Goal: Check status: Check status

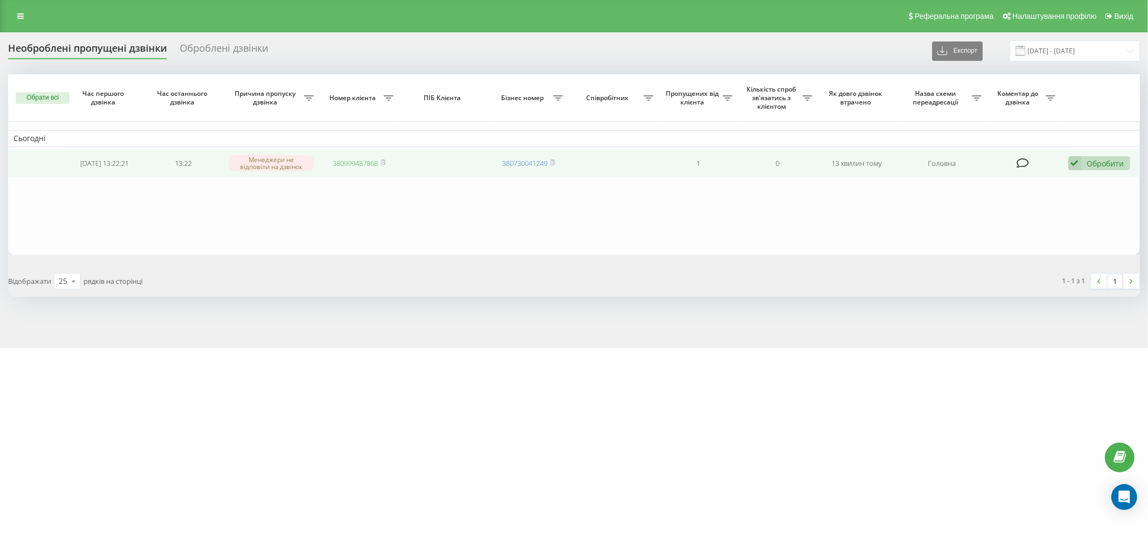
click at [340, 165] on link "380999487868" at bounding box center [355, 163] width 45 height 10
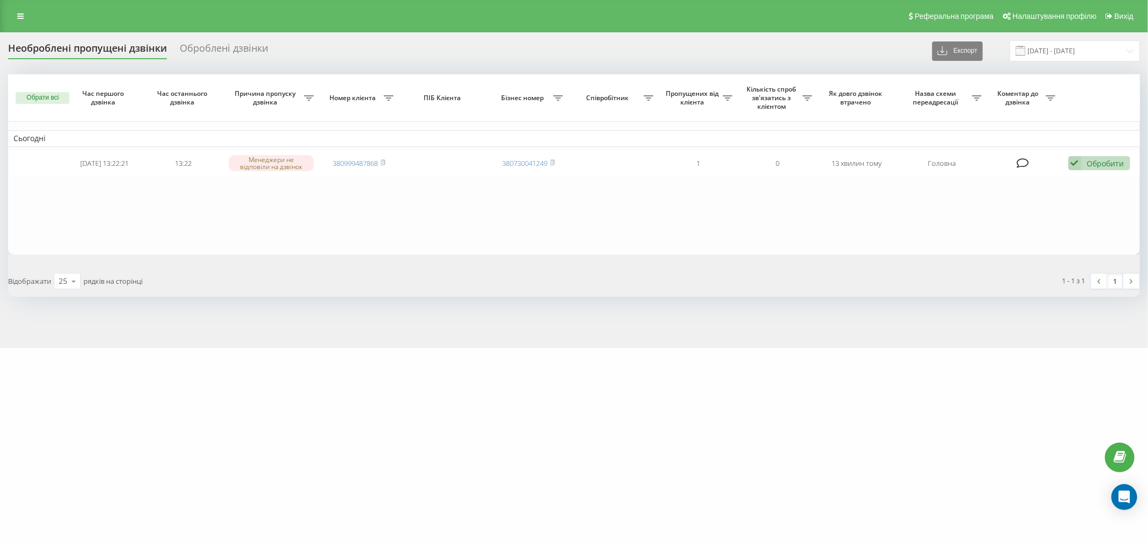
click at [794, 350] on div "marketopt.ua Проекти marketopt.ua Дашборд Центр звернень Журнал дзвінків Журнал…" at bounding box center [574, 272] width 1148 height 545
